Goal: Task Accomplishment & Management: Complete application form

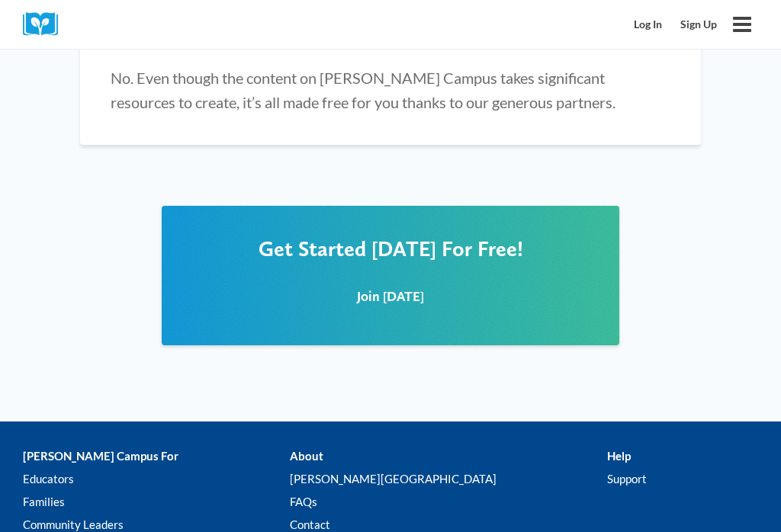
scroll to position [1883, 0]
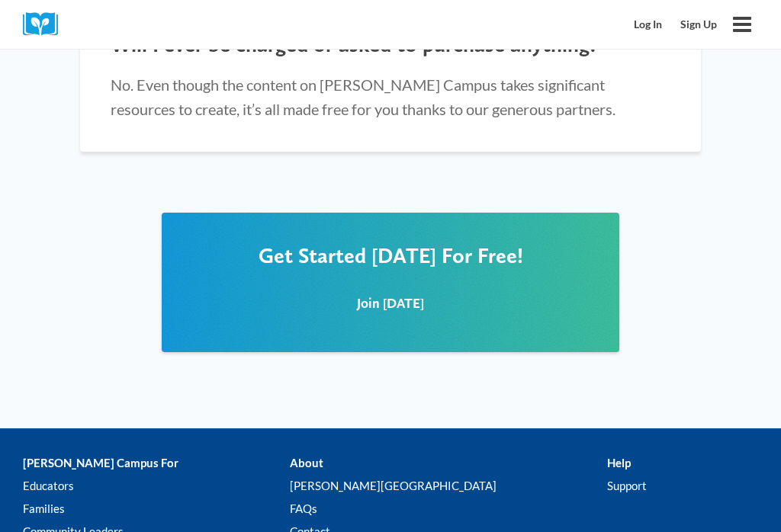
click at [401, 285] on link "Join [DATE]" at bounding box center [390, 303] width 211 height 37
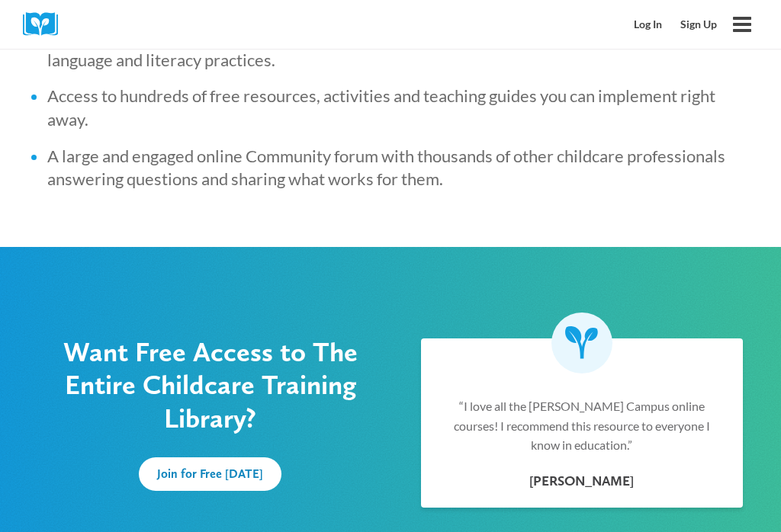
scroll to position [747, 0]
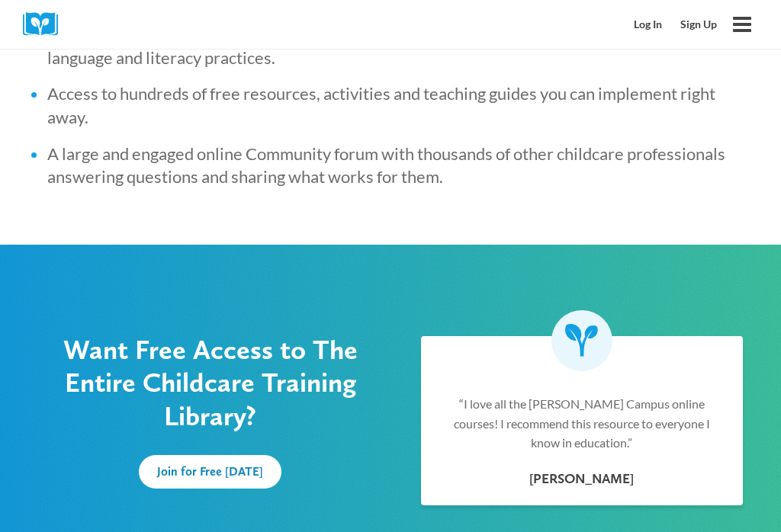
click at [211, 474] on span "Join for Free [DATE]" at bounding box center [210, 472] width 106 height 14
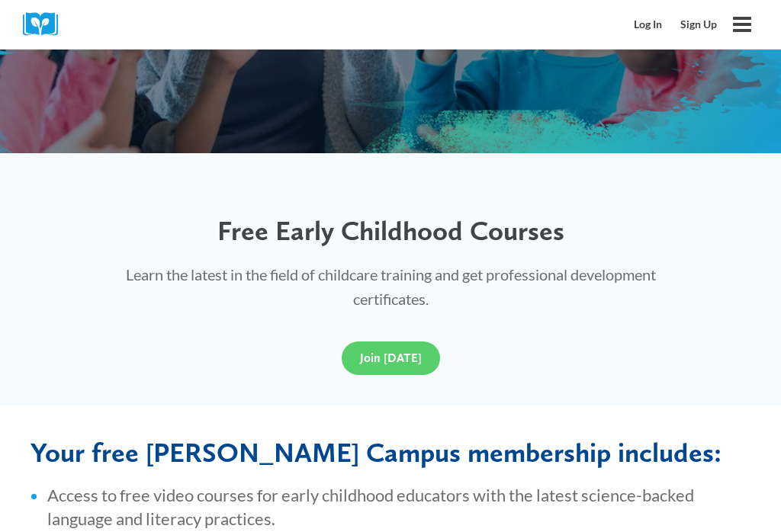
scroll to position [284, 0]
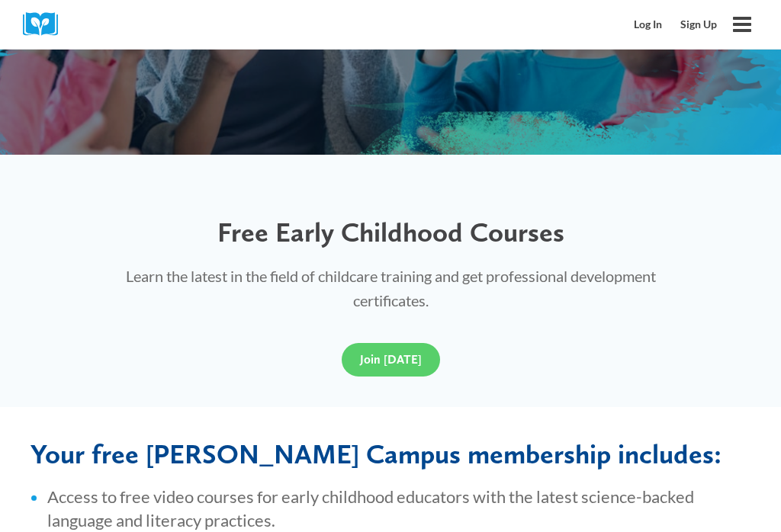
click at [405, 364] on span "Join [DATE]" at bounding box center [391, 359] width 62 height 14
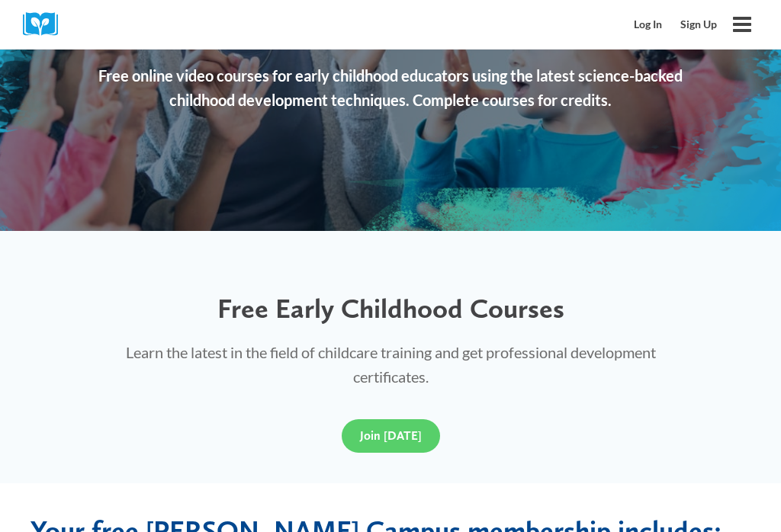
scroll to position [0, 0]
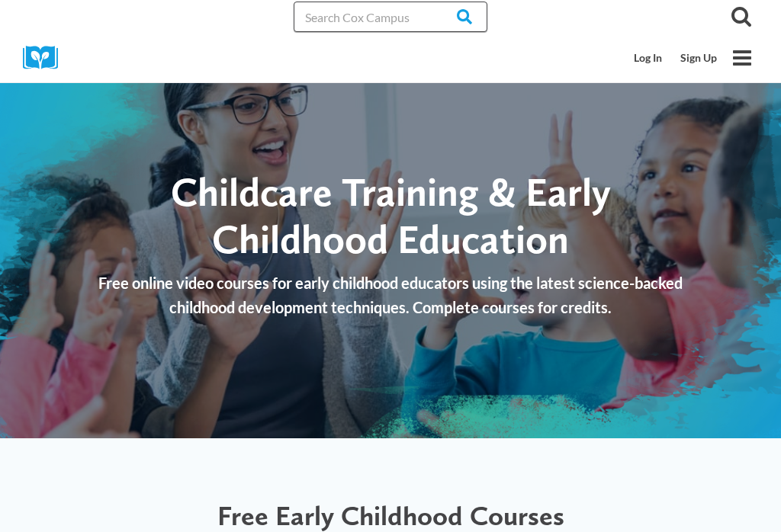
click at [403, 24] on input "Search in [URL][DOMAIN_NAME]" at bounding box center [391, 17] width 194 height 31
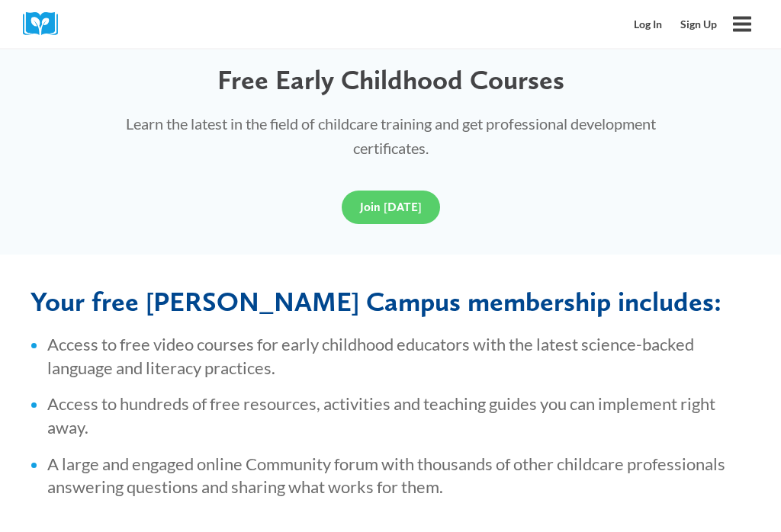
scroll to position [435, 0]
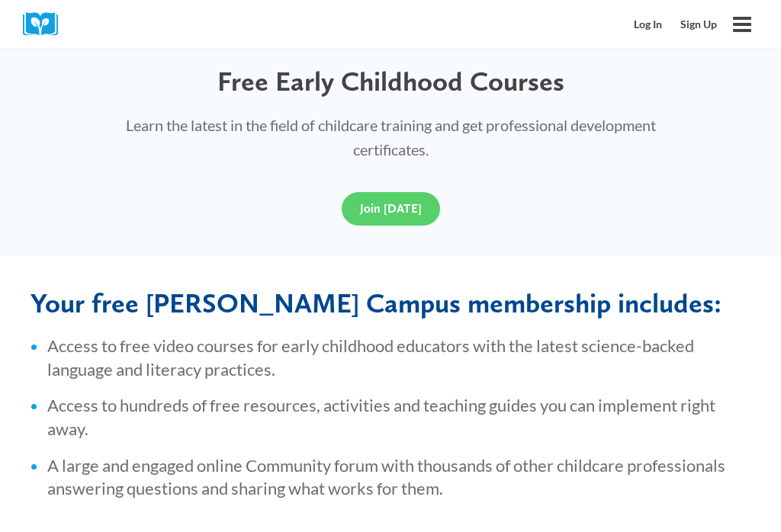
click at [405, 214] on span "Join [DATE]" at bounding box center [391, 208] width 62 height 14
